Goal: Information Seeking & Learning: Learn about a topic

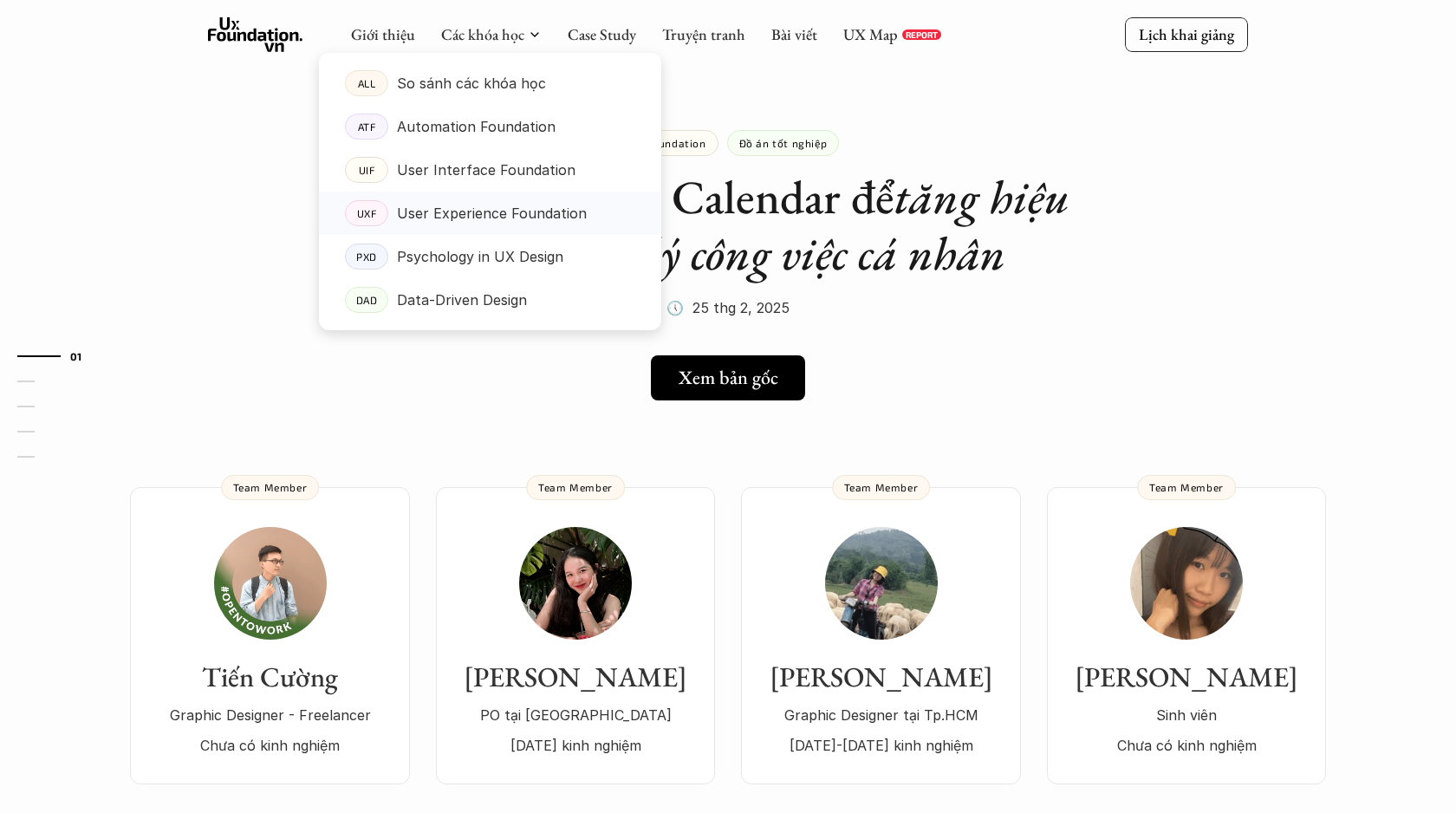
click at [429, 214] on p "User Experience Foundation" at bounding box center [492, 212] width 190 height 26
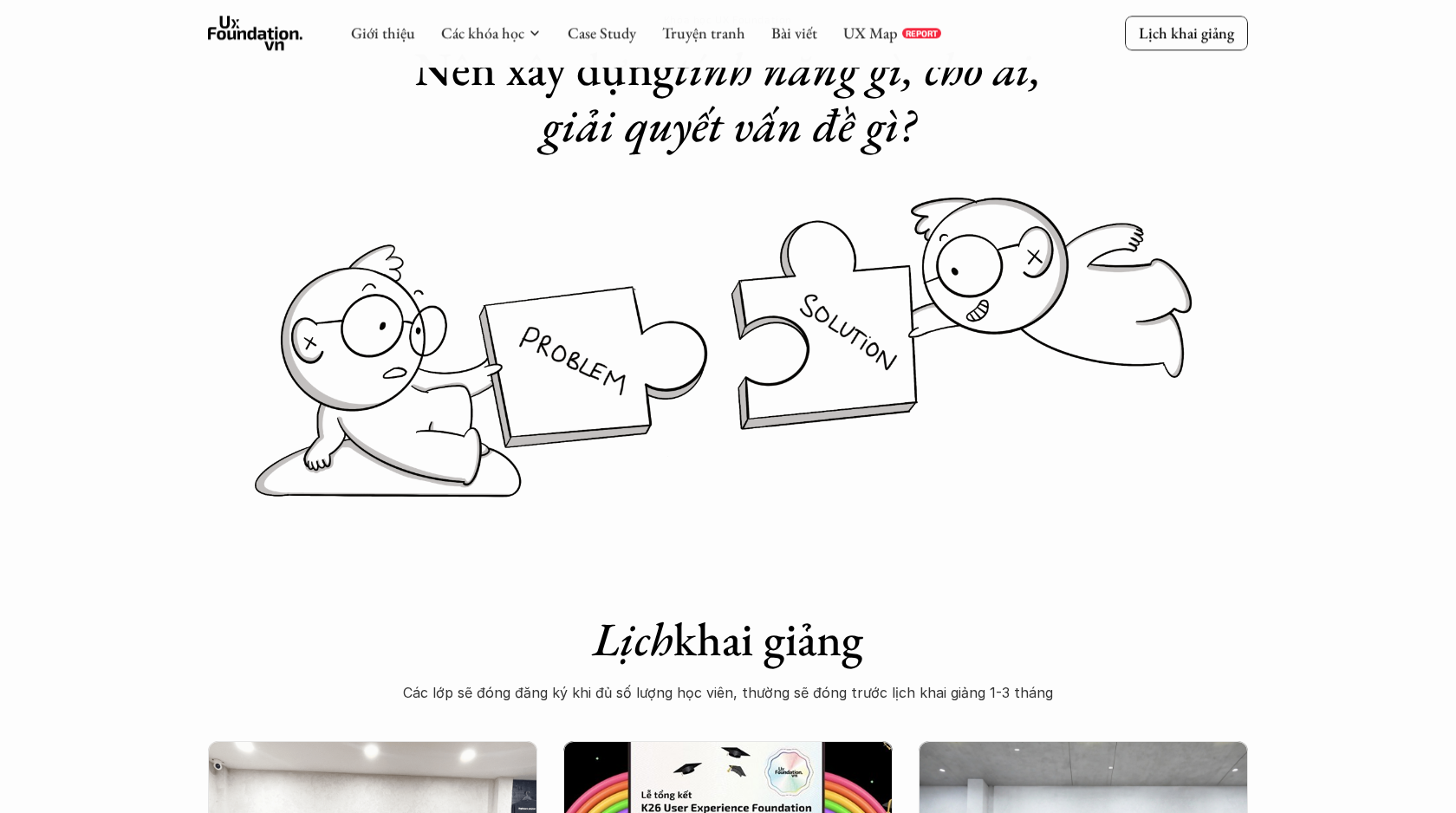
scroll to position [38, 0]
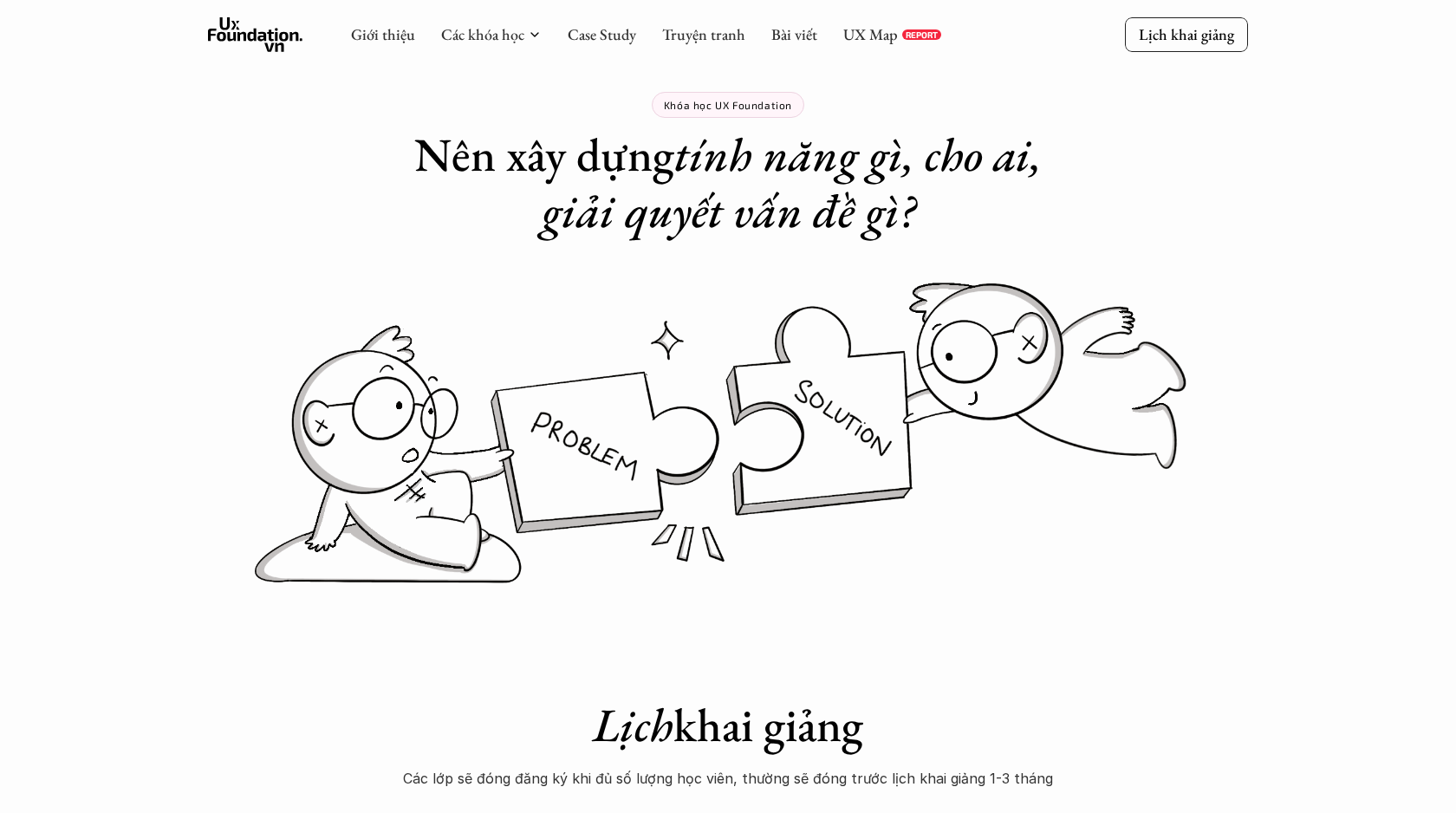
click at [280, 36] on use at bounding box center [255, 35] width 95 height 35
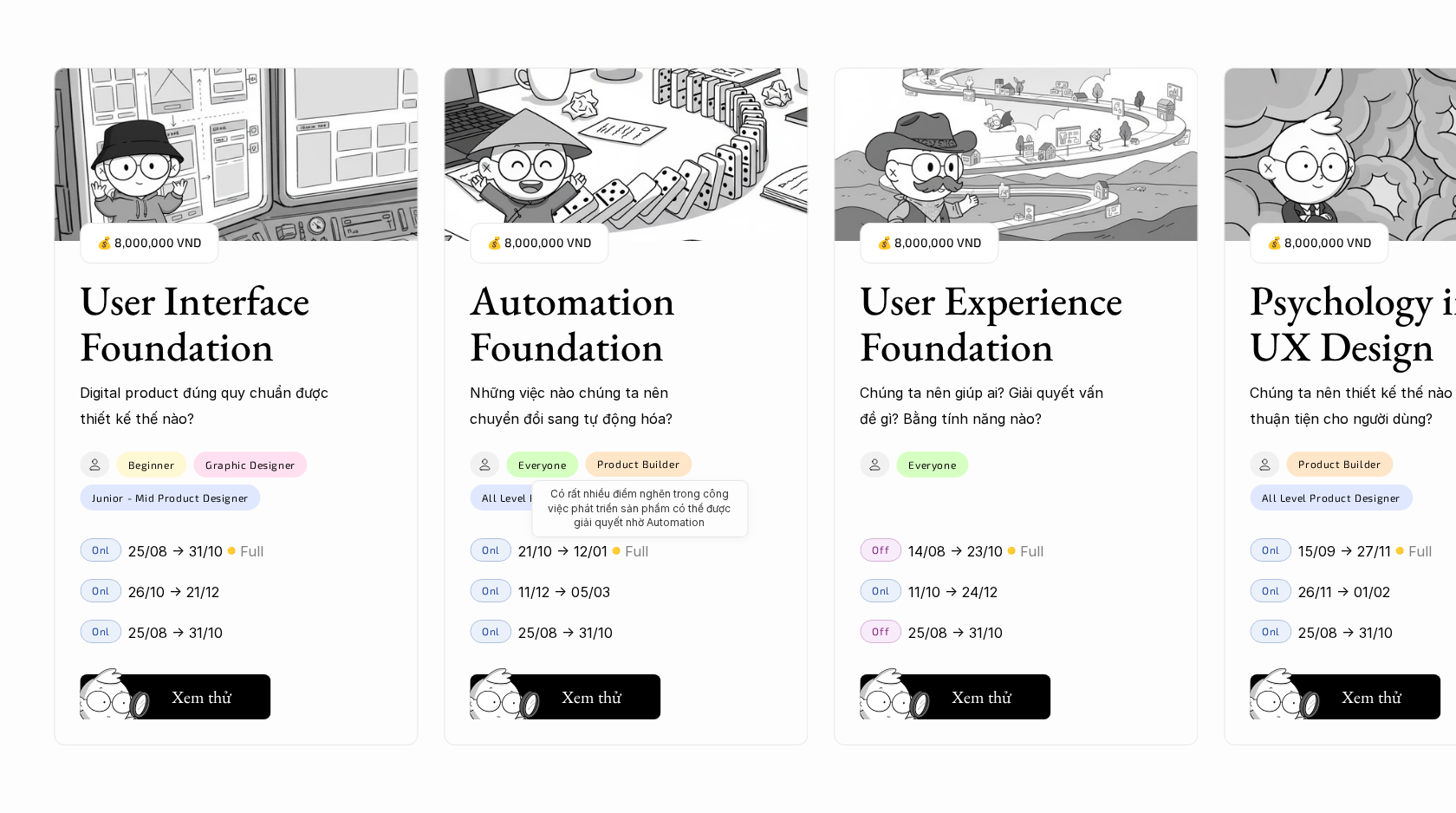
scroll to position [1610, 0]
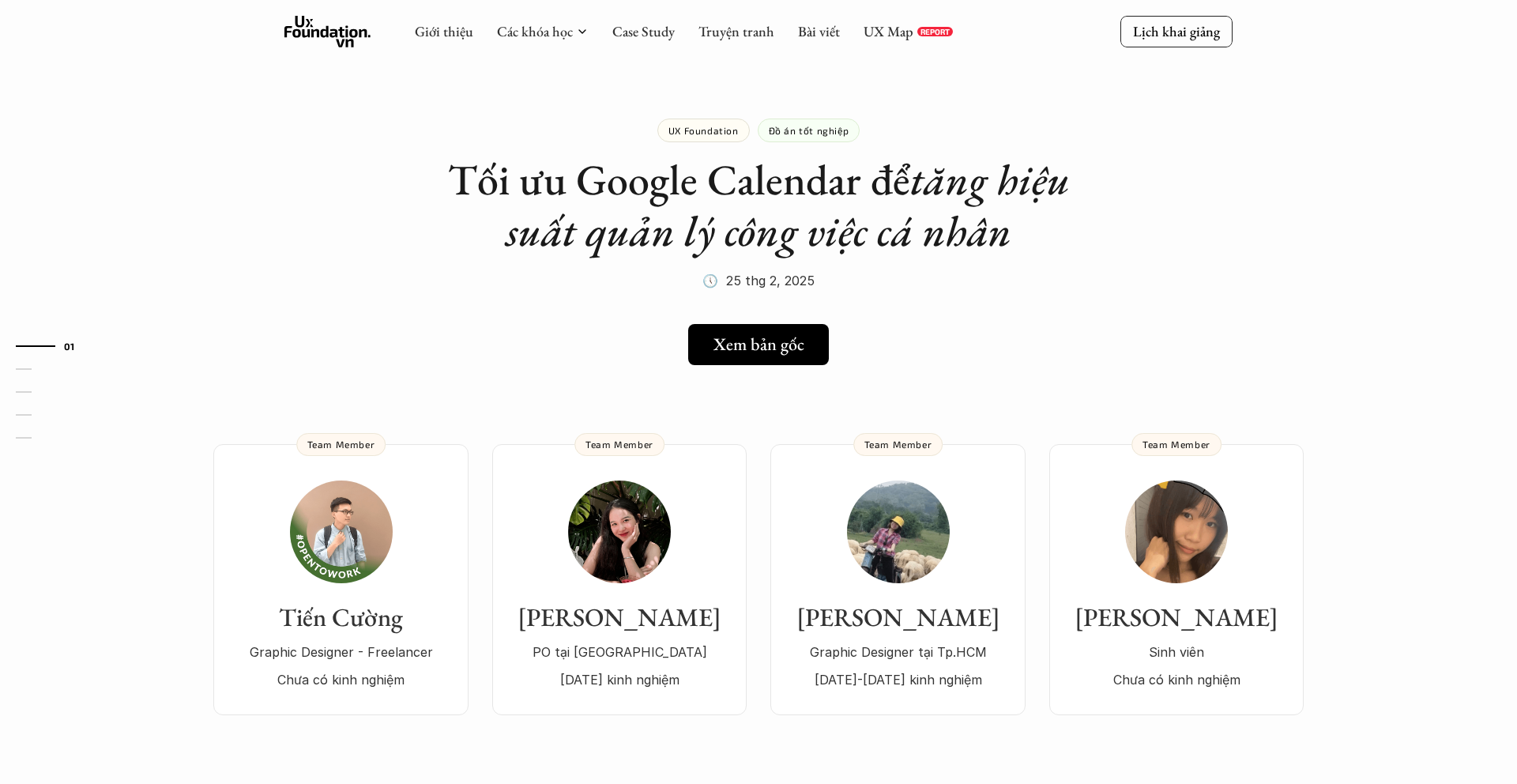
click at [328, 27] on use at bounding box center [327, 32] width 87 height 32
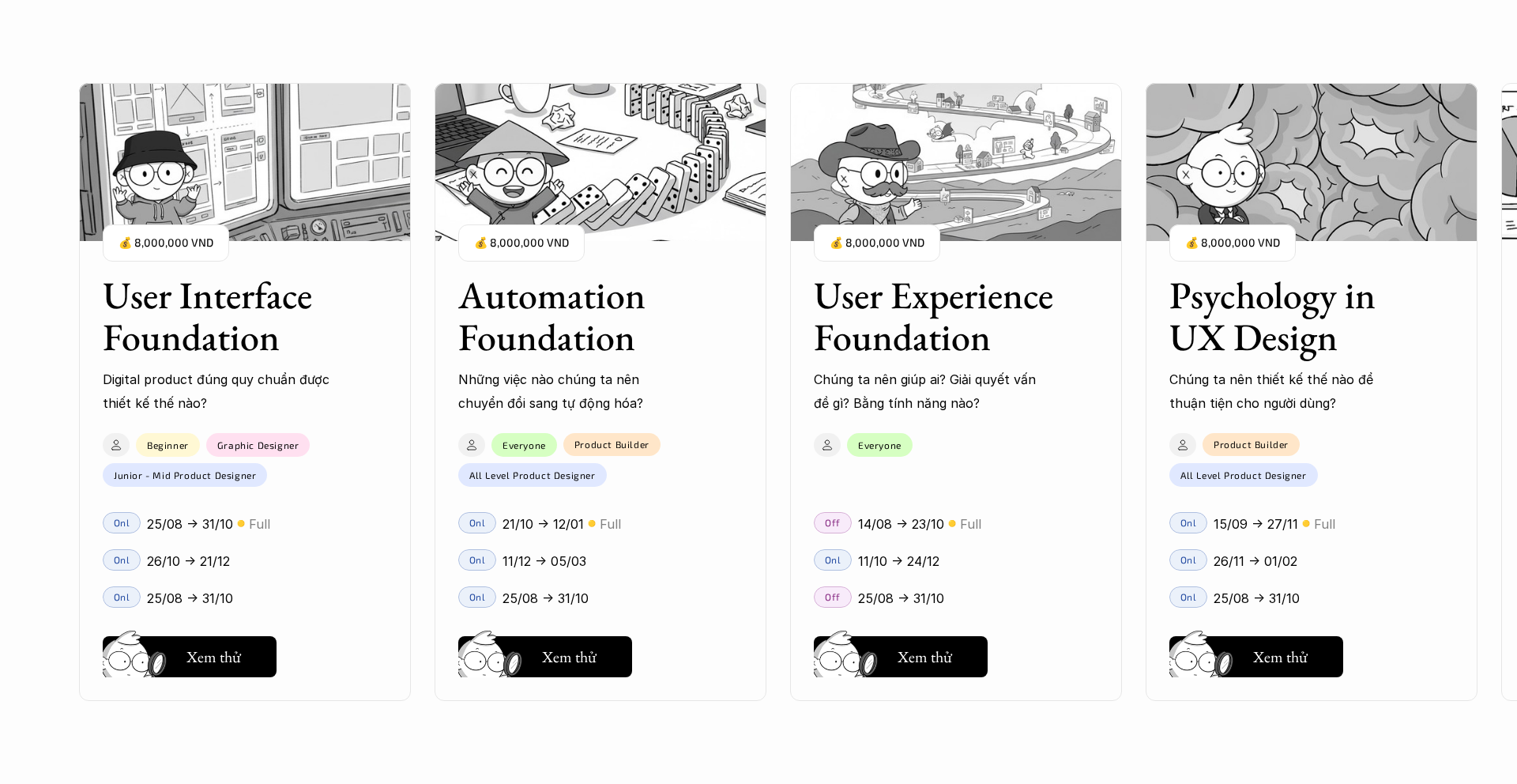
scroll to position [1439, 0]
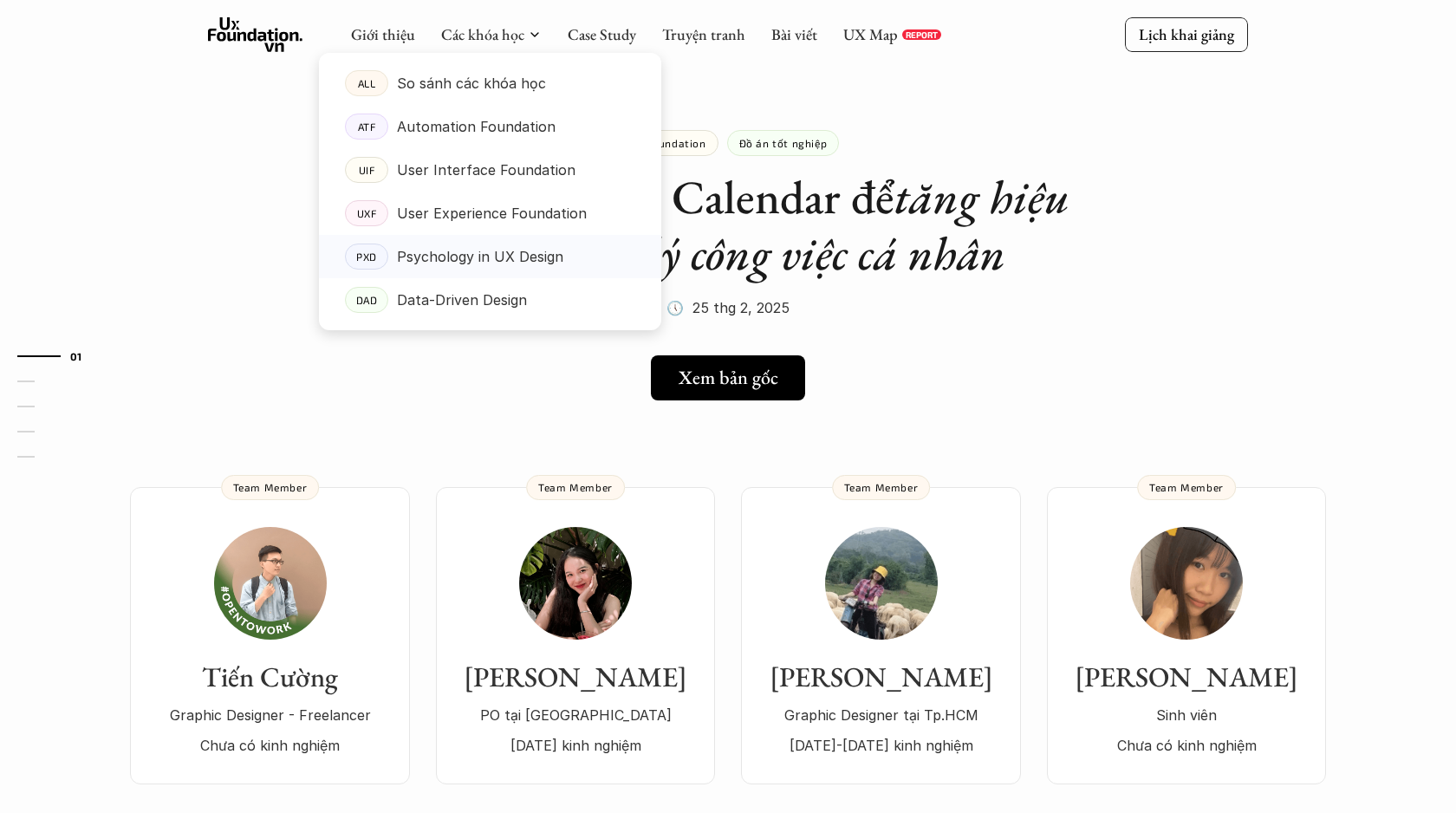
click at [442, 265] on p "Psychology in UX Design" at bounding box center [480, 256] width 166 height 26
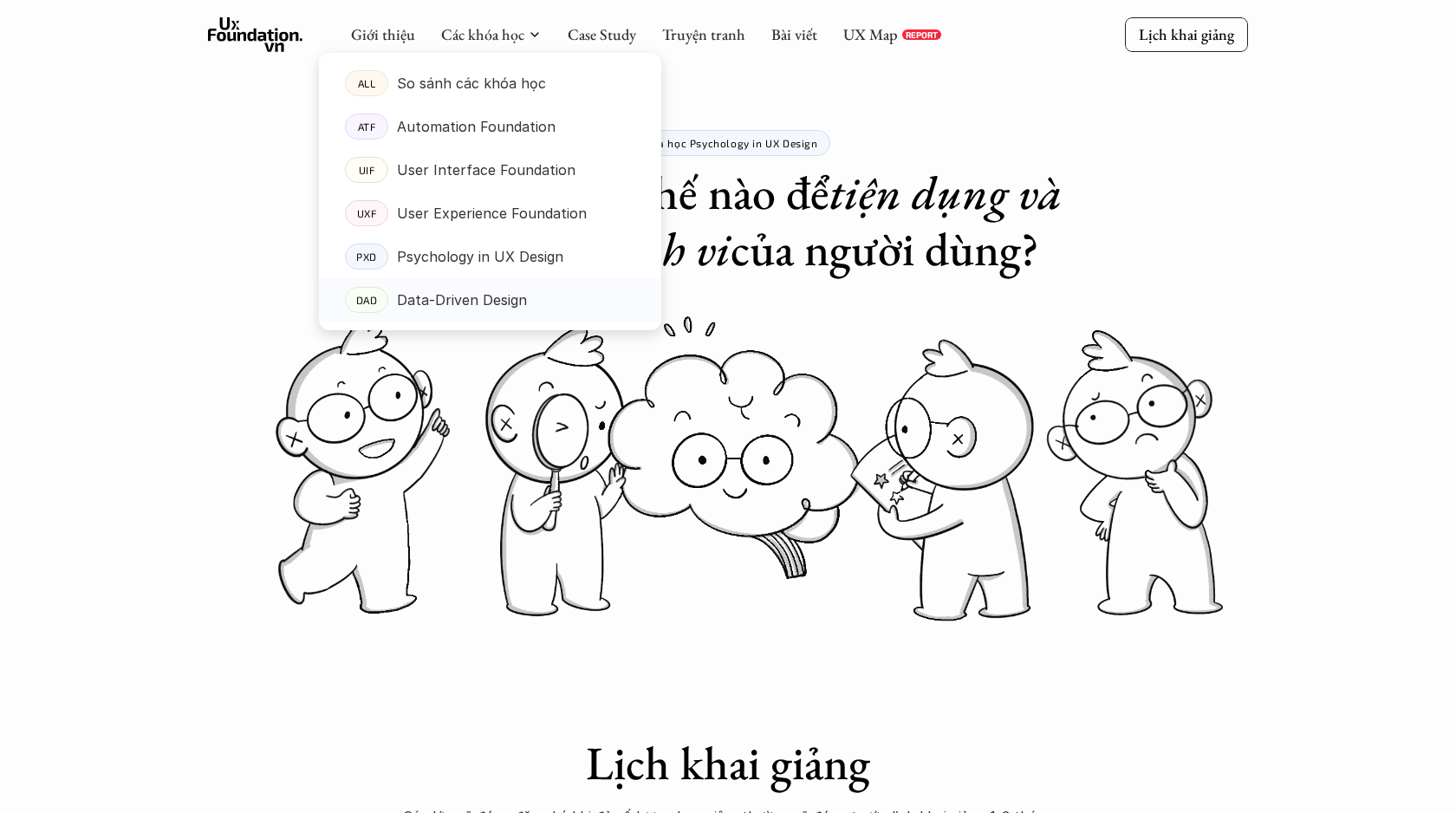
click at [436, 296] on p "Data-Driven Design" at bounding box center [462, 300] width 130 height 26
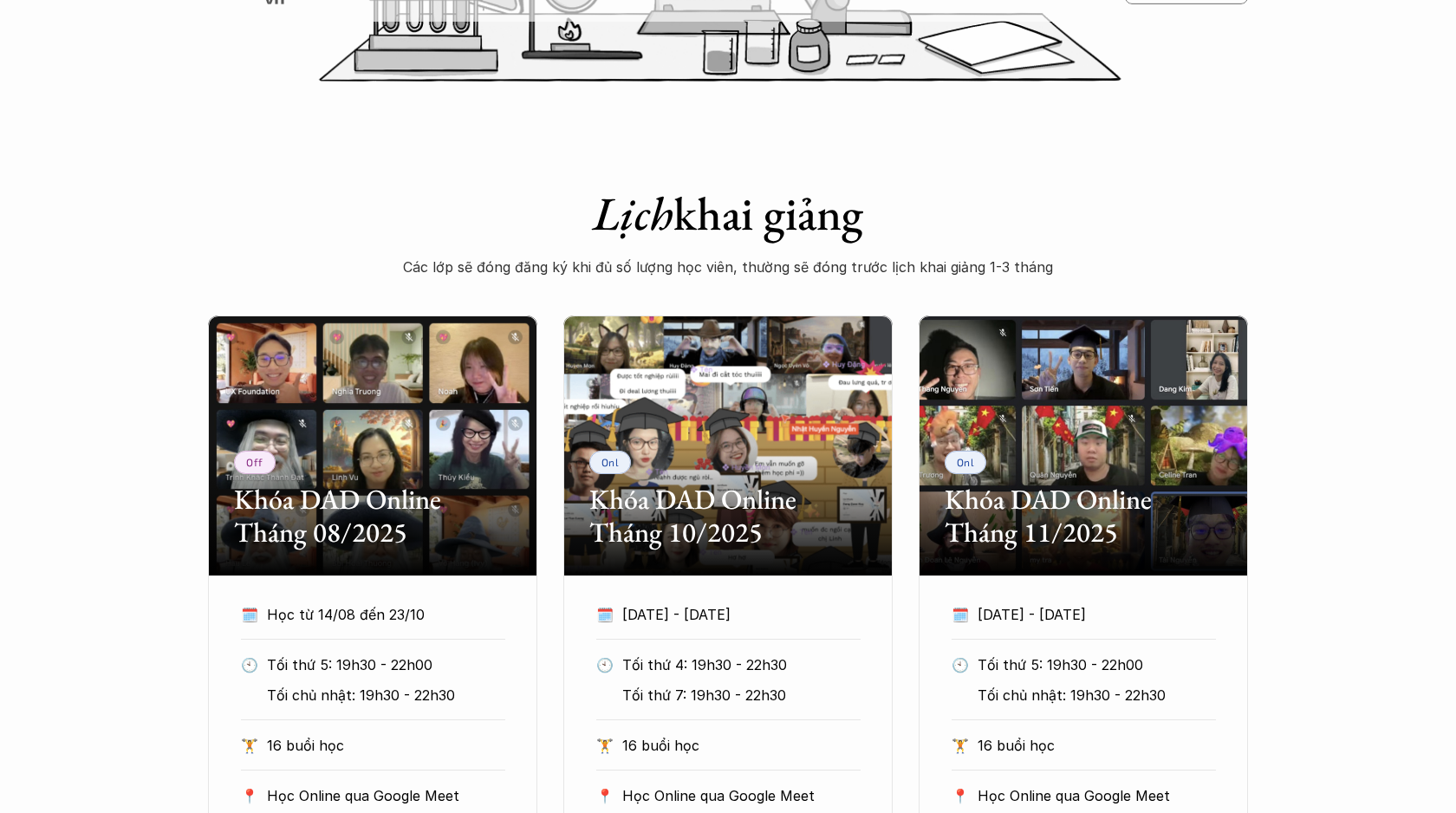
scroll to position [557, 0]
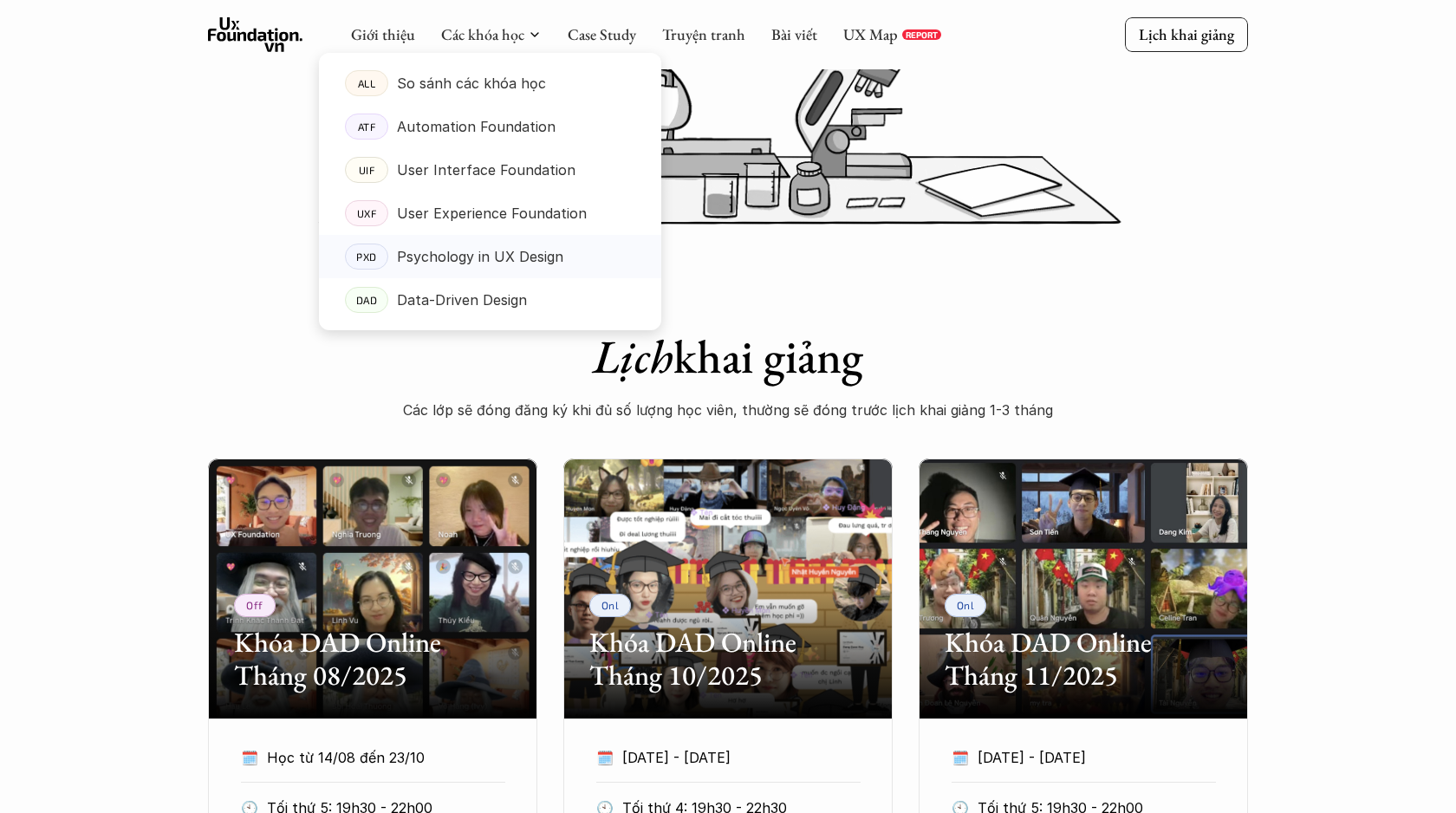
click at [449, 256] on p "Psychology in UX Design" at bounding box center [480, 256] width 166 height 26
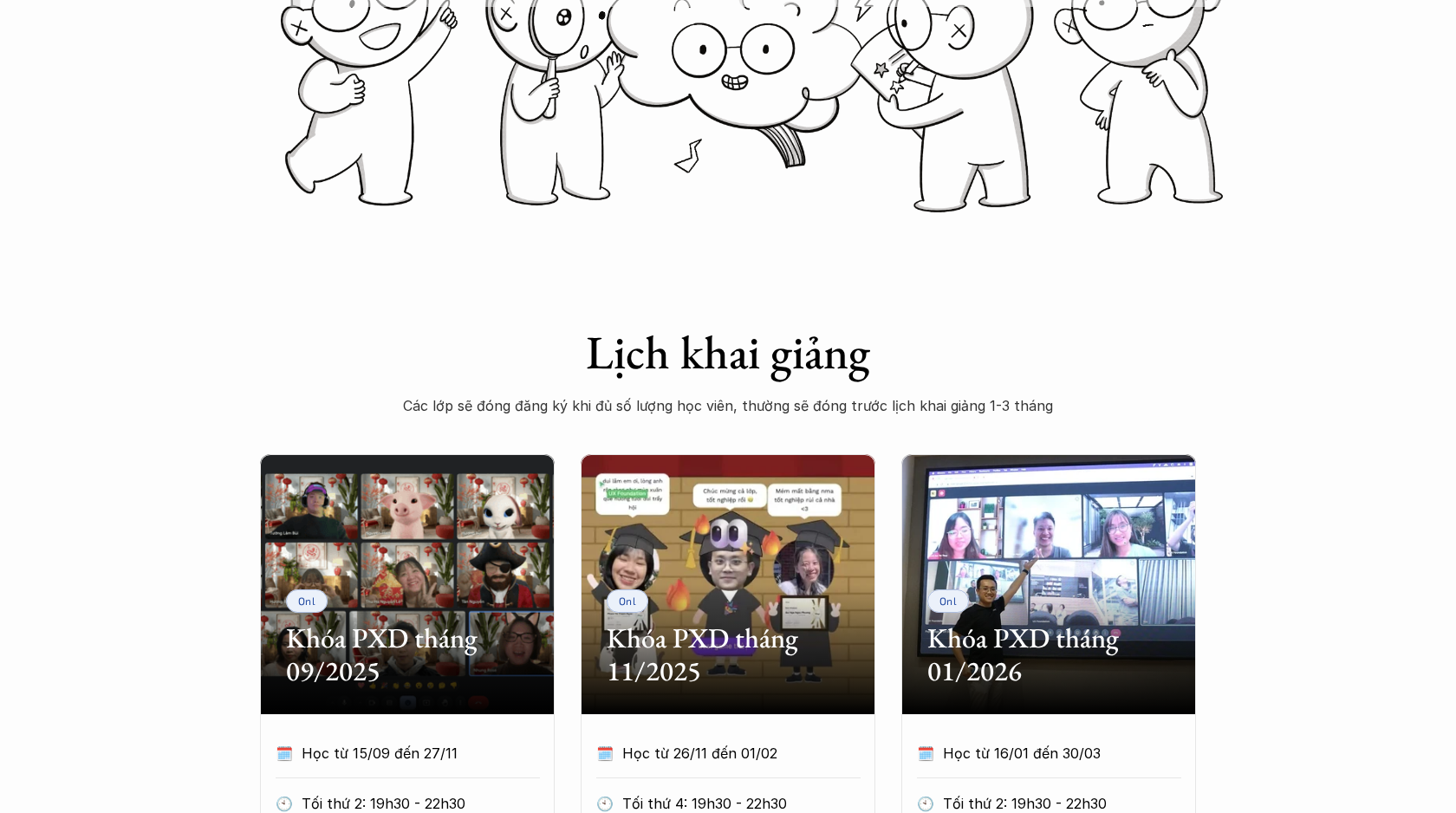
scroll to position [247, 0]
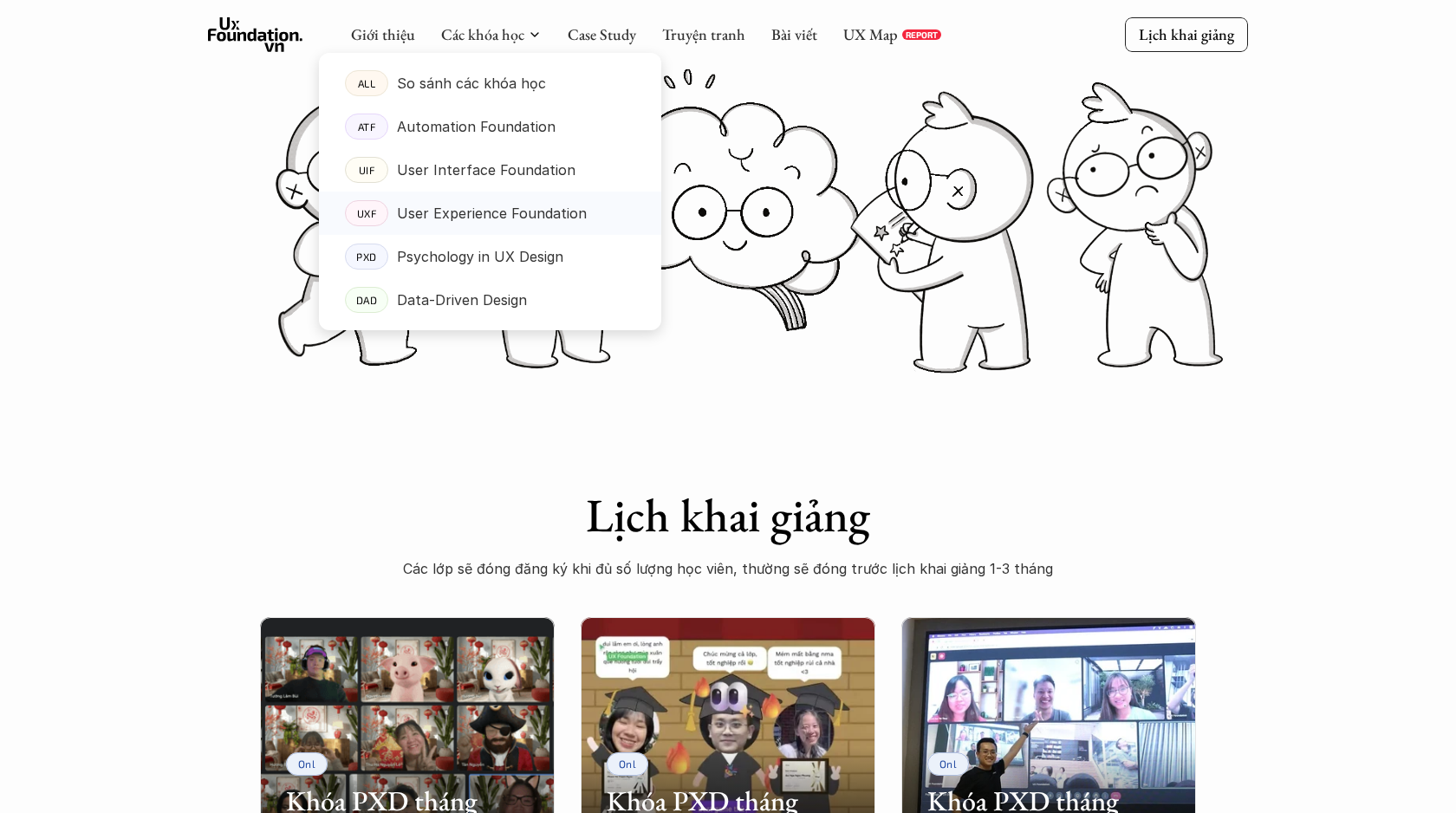
click at [463, 216] on p "User Experience Foundation" at bounding box center [492, 212] width 190 height 26
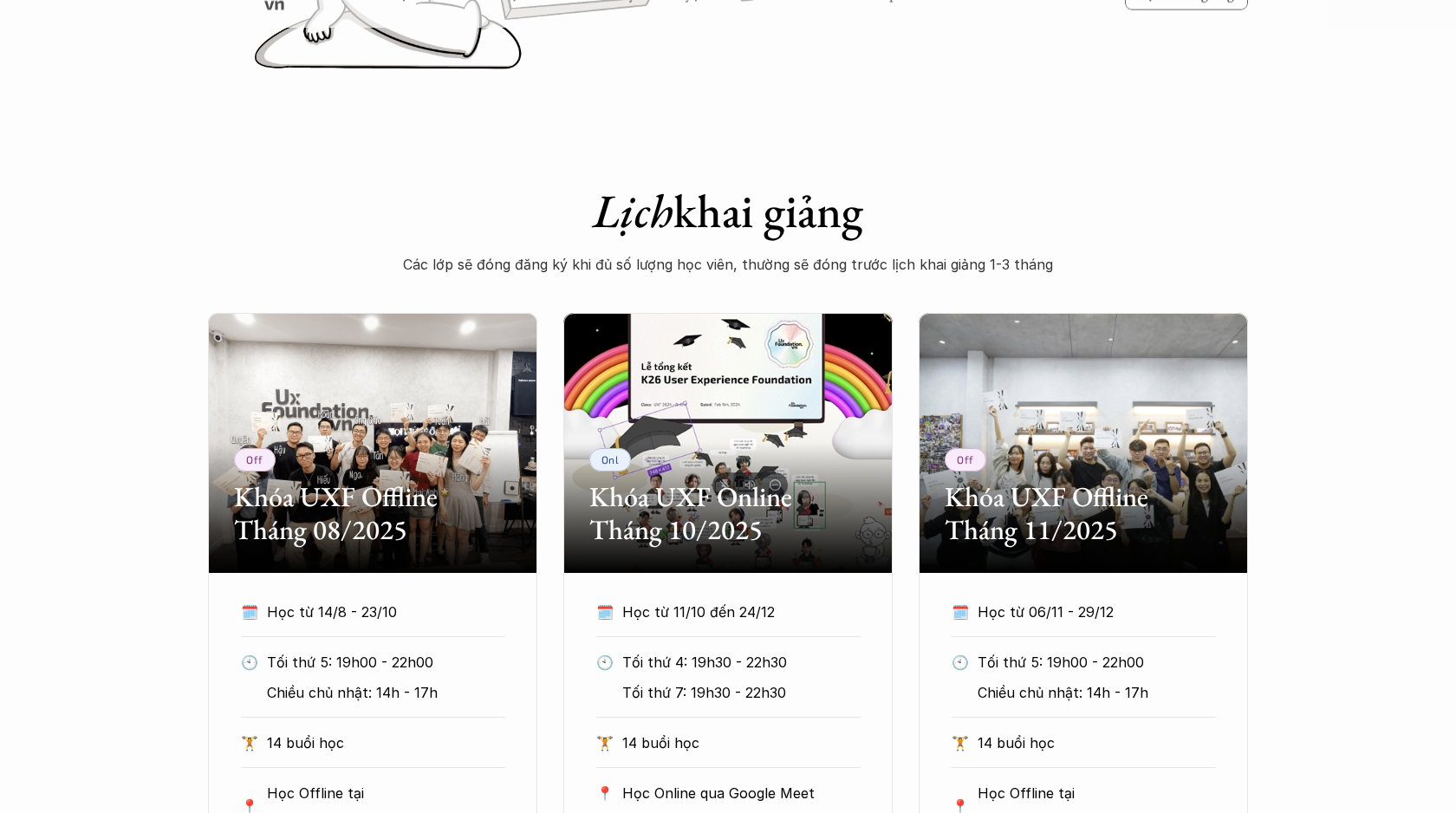
scroll to position [503, 0]
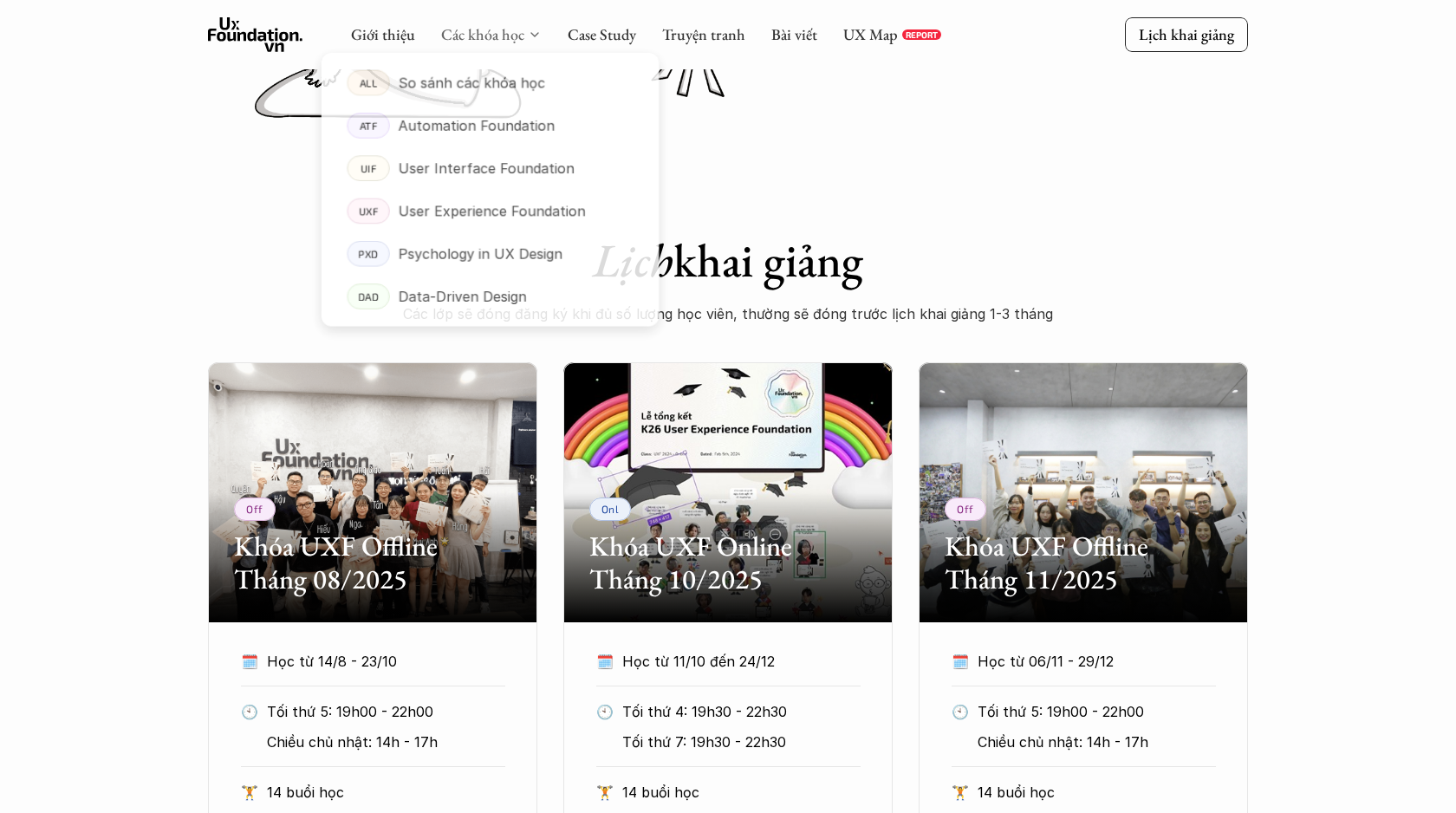
click at [503, 32] on link "Các khóa học" at bounding box center [483, 34] width 83 height 20
click at [490, 127] on p "Automation Foundation" at bounding box center [476, 126] width 158 height 26
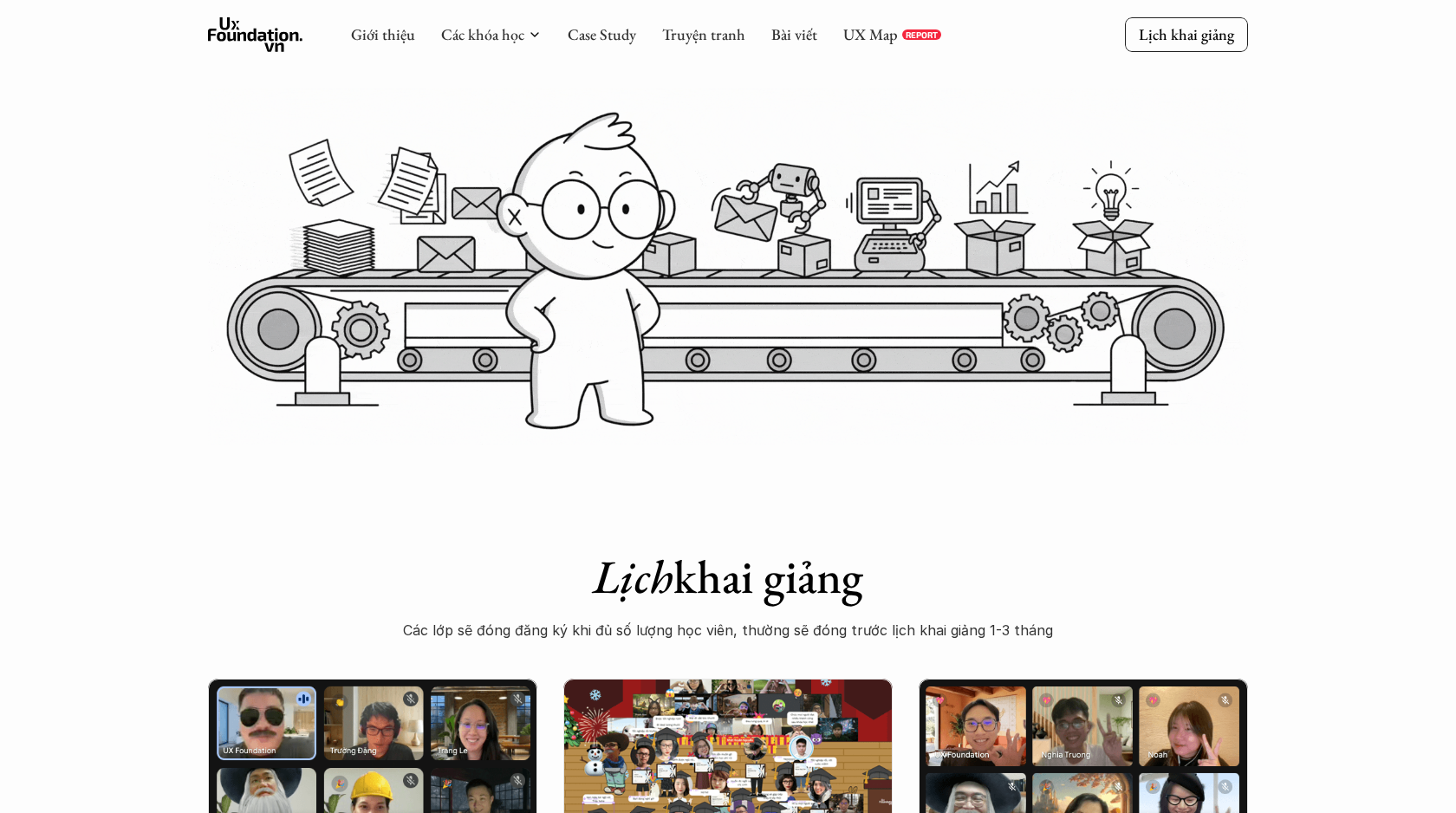
scroll to position [245, 0]
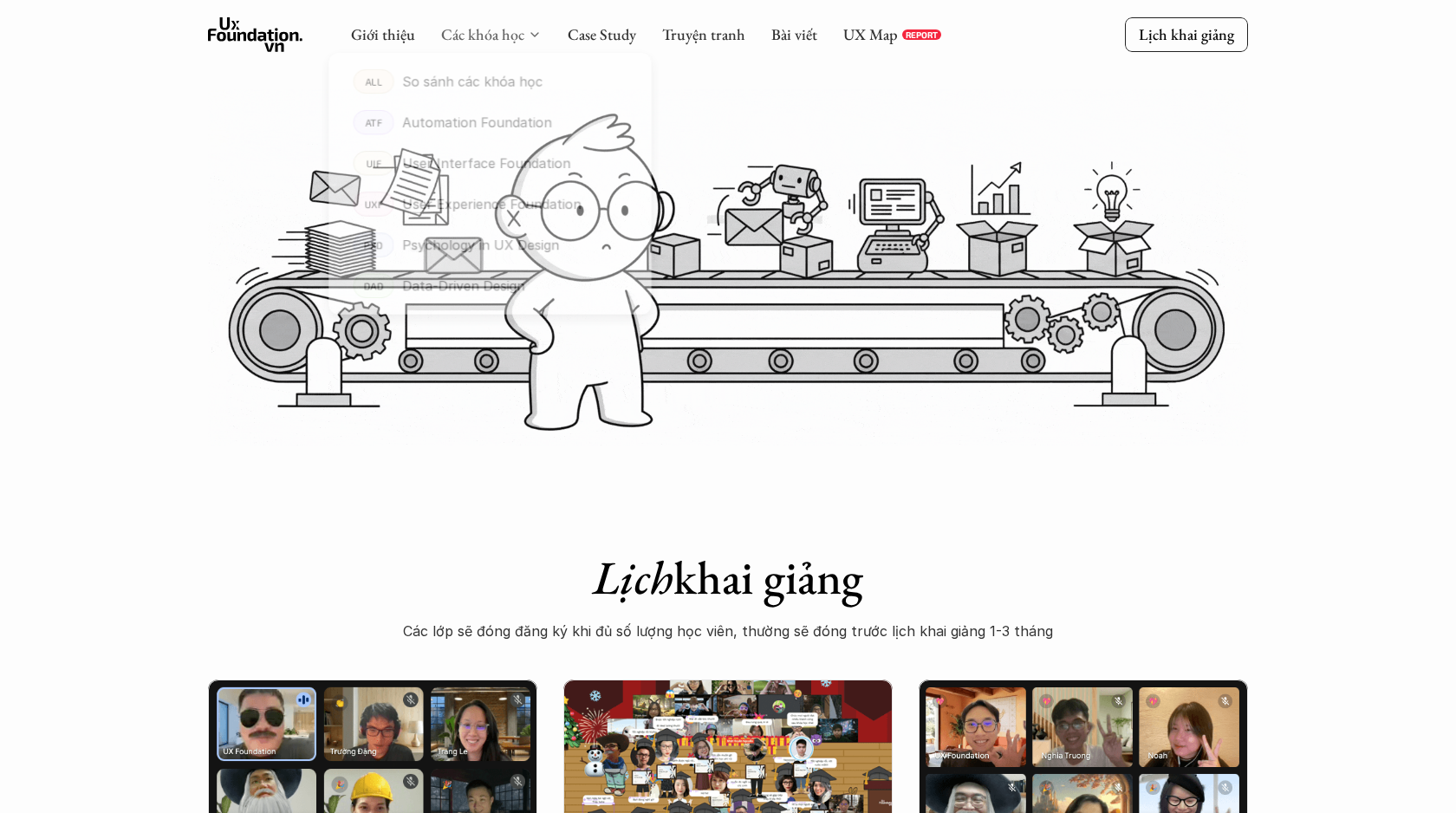
click at [509, 35] on link "Các khóa học" at bounding box center [483, 34] width 83 height 20
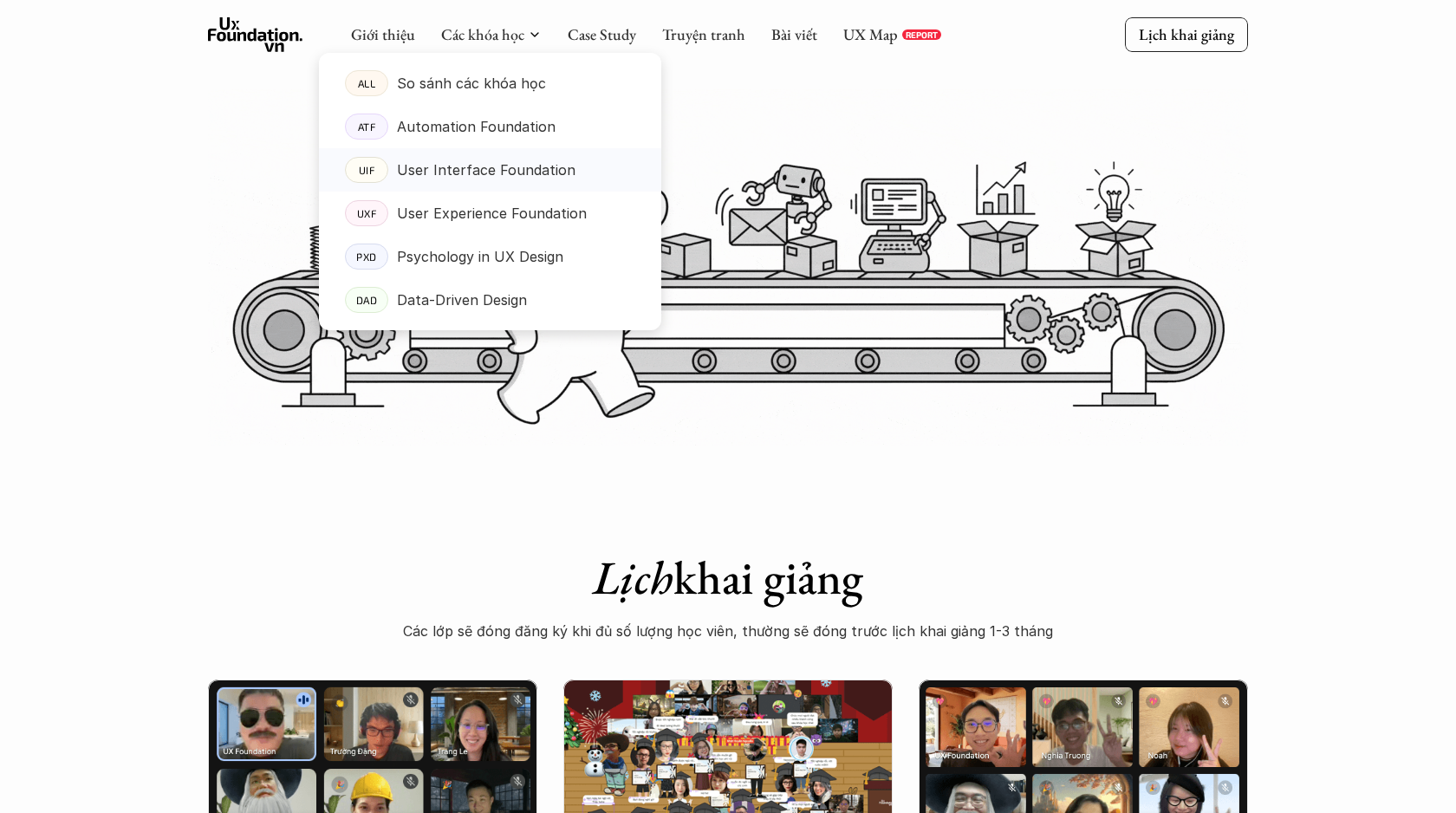
click at [474, 158] on p "User Interface Foundation" at bounding box center [486, 170] width 179 height 26
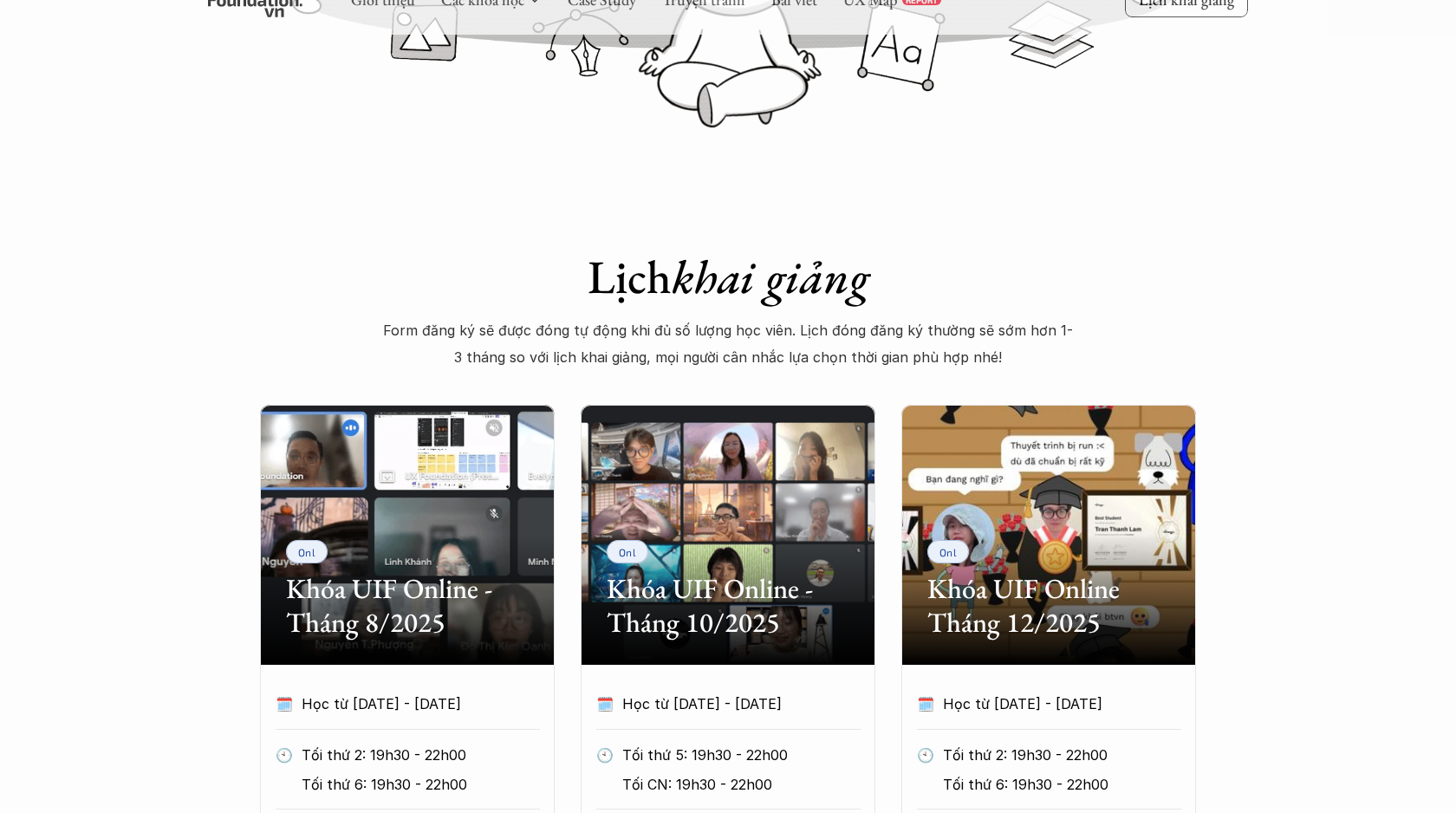
scroll to position [309, 0]
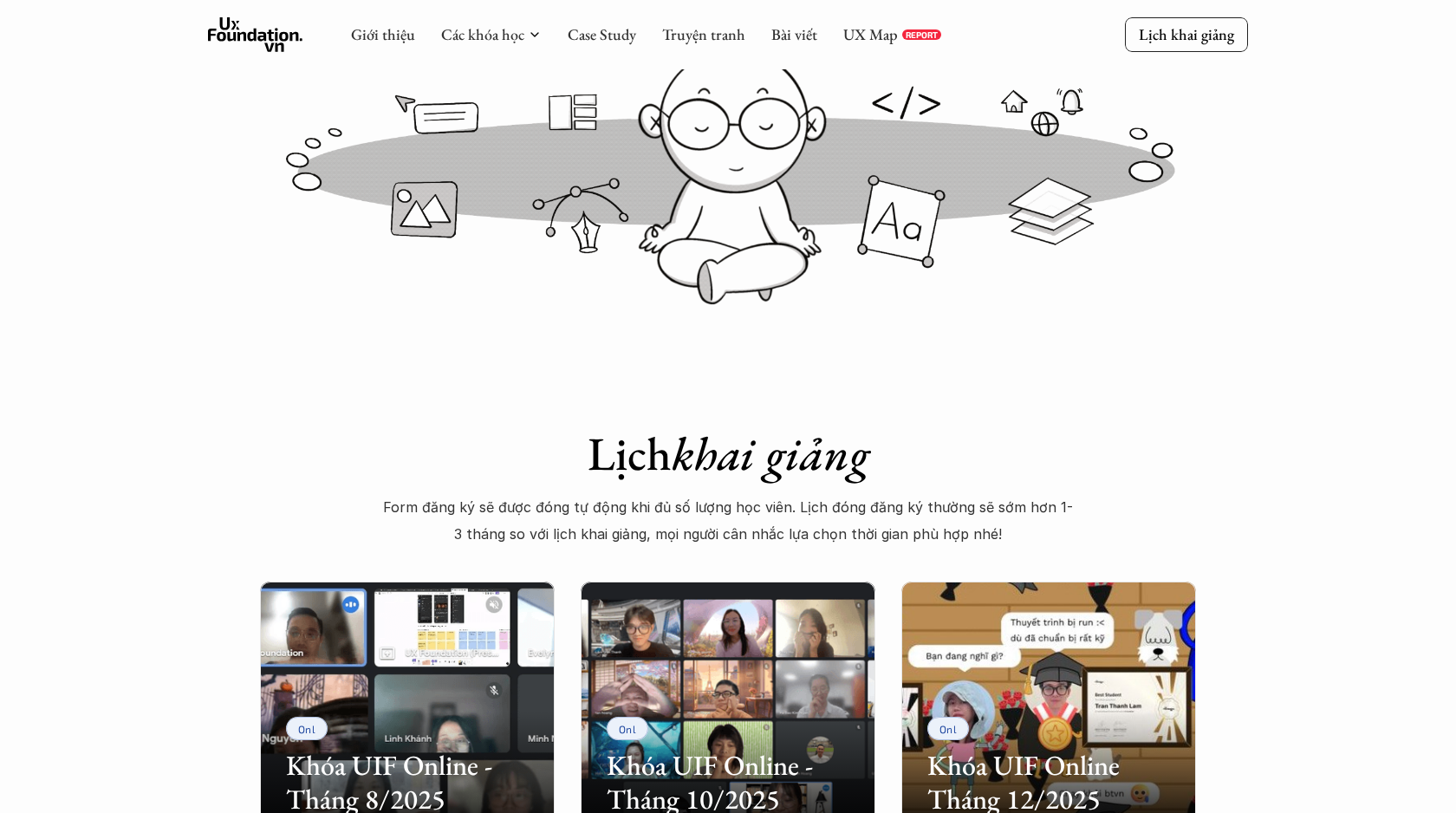
click at [257, 37] on icon at bounding box center [255, 35] width 95 height 35
